Goal: Information Seeking & Learning: Learn about a topic

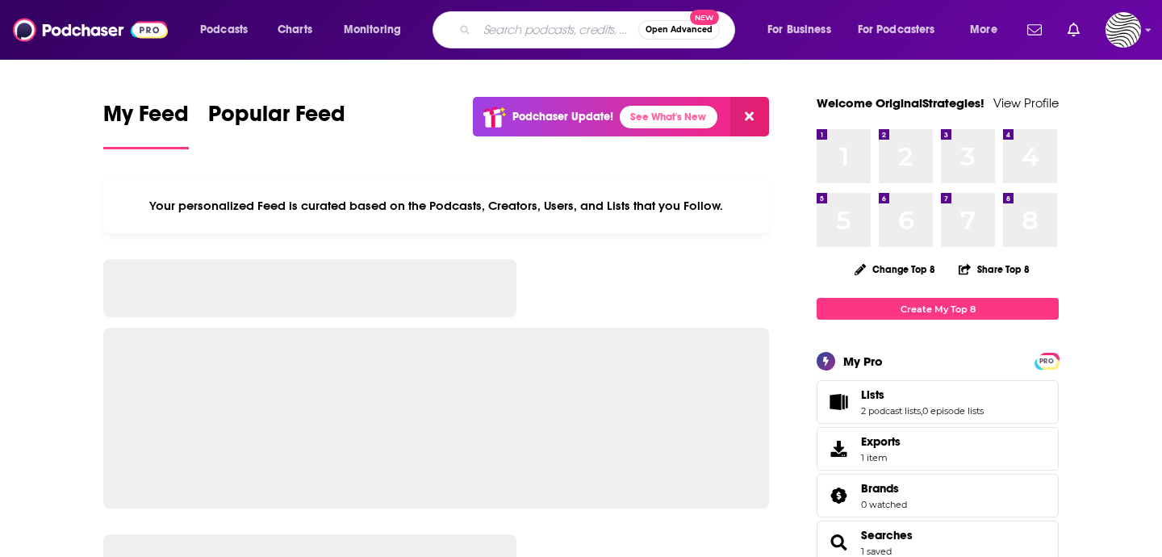
click at [550, 37] on input "Search podcasts, credits, & more..." at bounding box center [557, 30] width 161 height 26
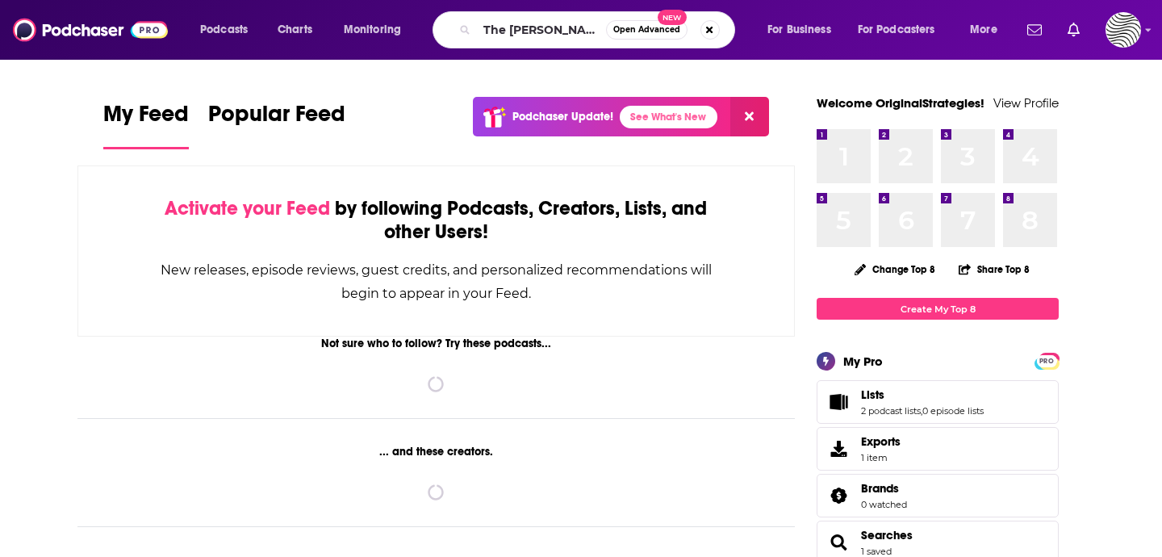
scroll to position [0, 50]
type input "The [PERSON_NAME] Show"
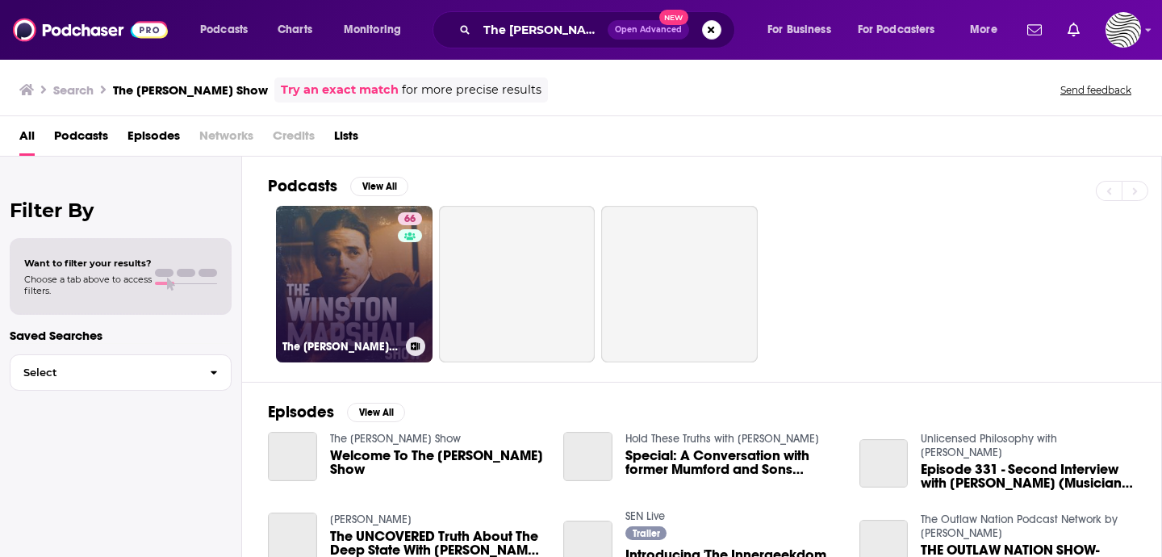
click at [366, 292] on link "66 The [PERSON_NAME] Show" at bounding box center [354, 284] width 157 height 157
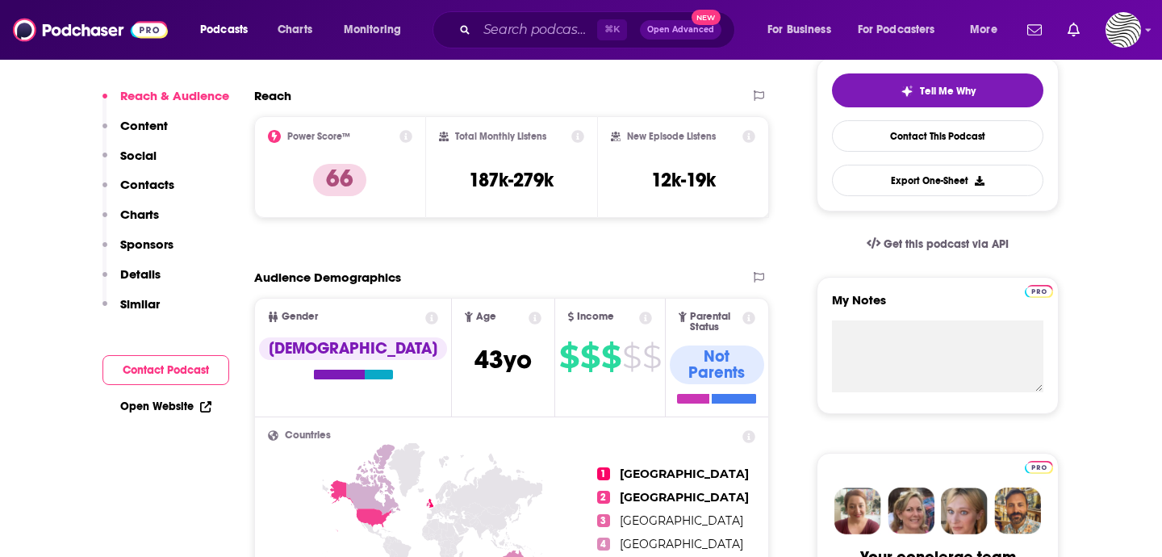
scroll to position [532, 0]
